Goal: Task Accomplishment & Management: Manage account settings

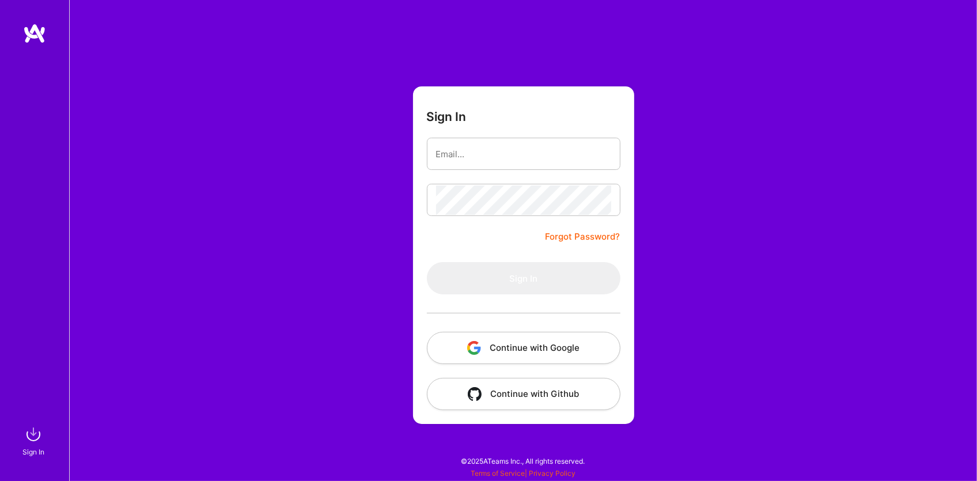
click at [521, 349] on button "Continue with Google" at bounding box center [524, 348] width 194 height 32
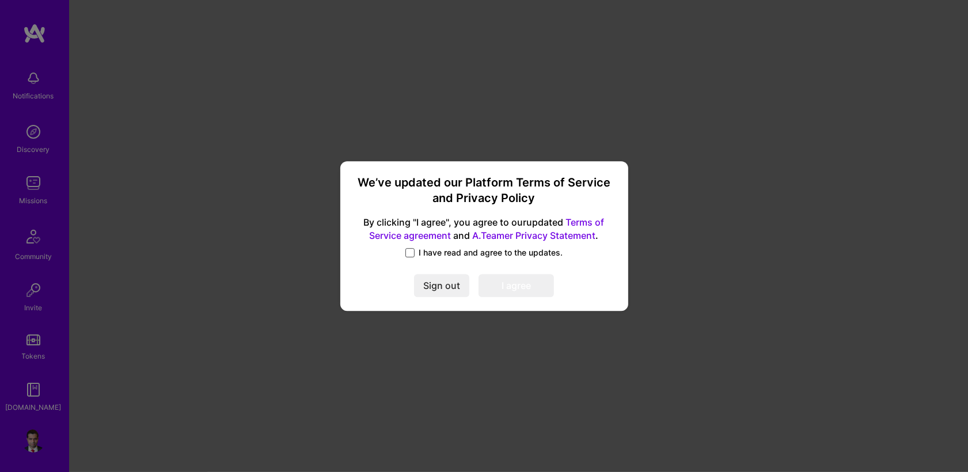
click at [410, 256] on span at bounding box center [409, 252] width 9 height 9
click at [0, 0] on input "I have read and agree to the updates." at bounding box center [0, 0] width 0 height 0
click at [519, 286] on button "I agree" at bounding box center [516, 285] width 75 height 23
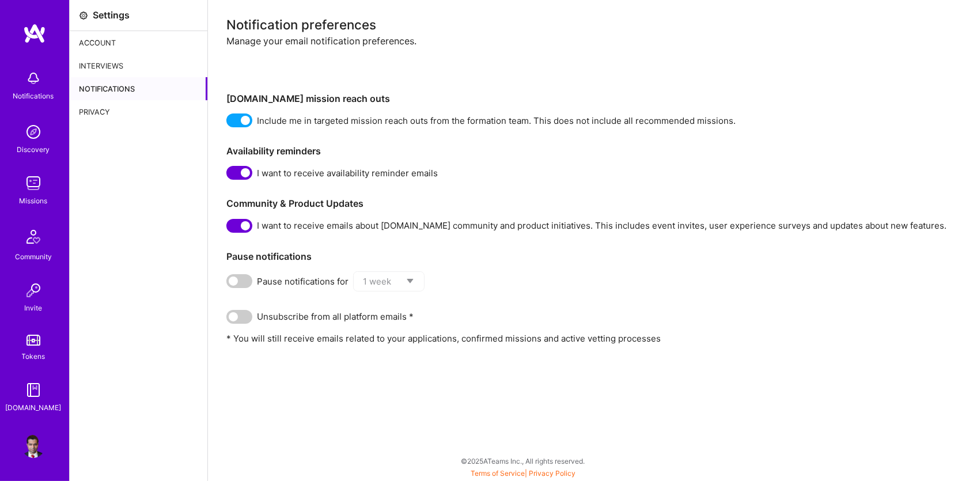
click at [113, 164] on div "Settings Account Interviews Notifications Privacy" at bounding box center [139, 240] width 138 height 481
click at [109, 45] on div "Account" at bounding box center [139, 42] width 138 height 23
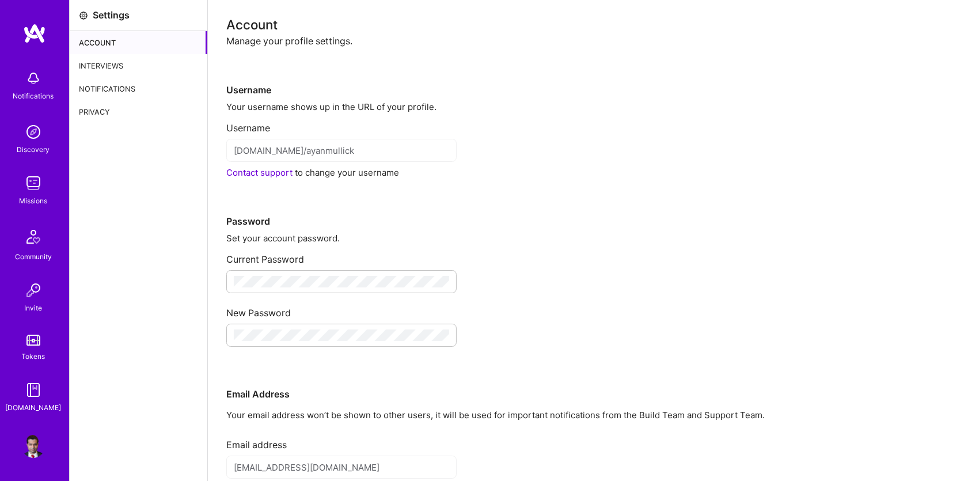
click at [97, 63] on div "Interviews" at bounding box center [139, 65] width 138 height 23
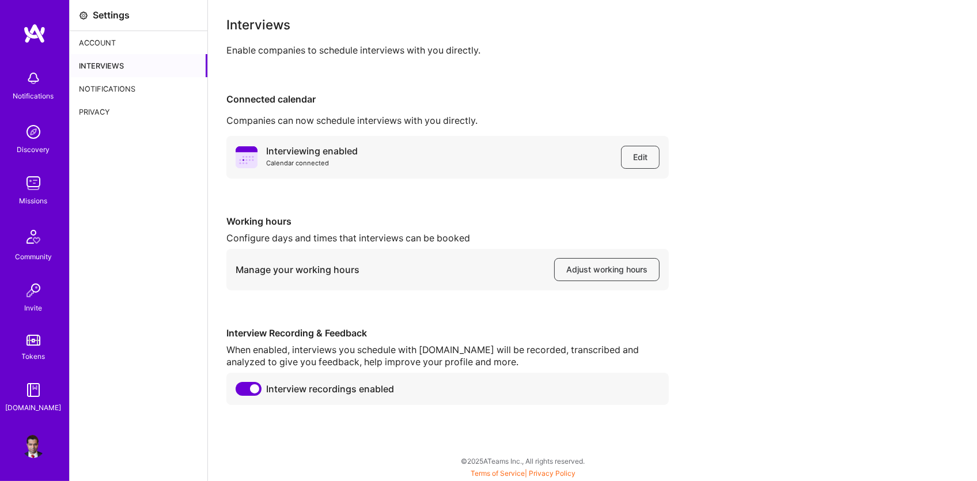
click at [893, 252] on div "Interviewing enabled Calendar connected Edit Working hours Configure days and t…" at bounding box center [592, 270] width 732 height 269
click at [26, 79] on img at bounding box center [33, 78] width 23 height 23
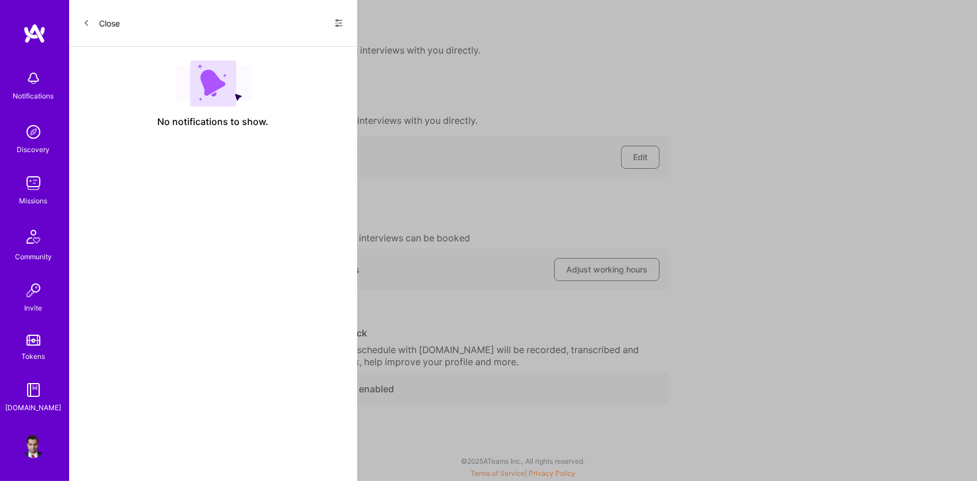
click at [825, 124] on div "Notifications Discovery Missions Community Invite Tokens [DOMAIN_NAME] Profile …" at bounding box center [488, 237] width 977 height 475
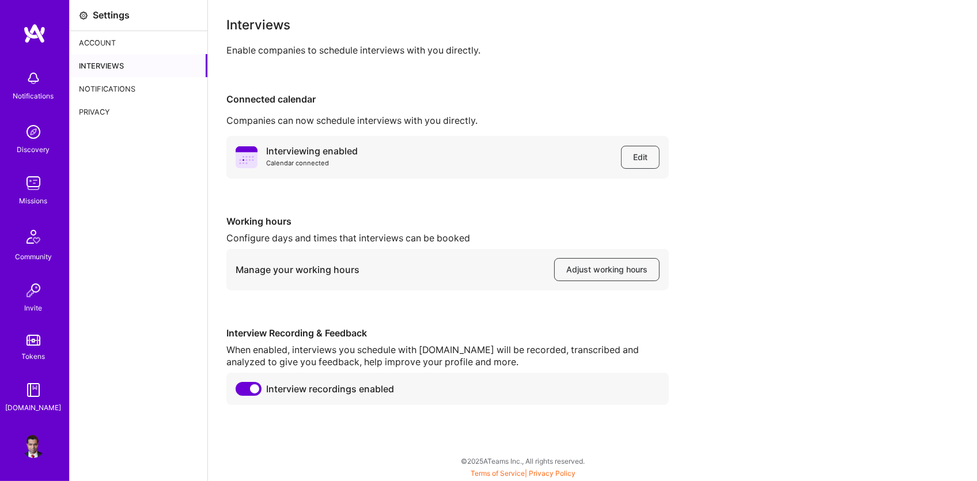
click at [824, 141] on div "Interviewing enabled Calendar connected Edit Working hours Configure days and t…" at bounding box center [592, 270] width 732 height 269
